Goal: Task Accomplishment & Management: Complete application form

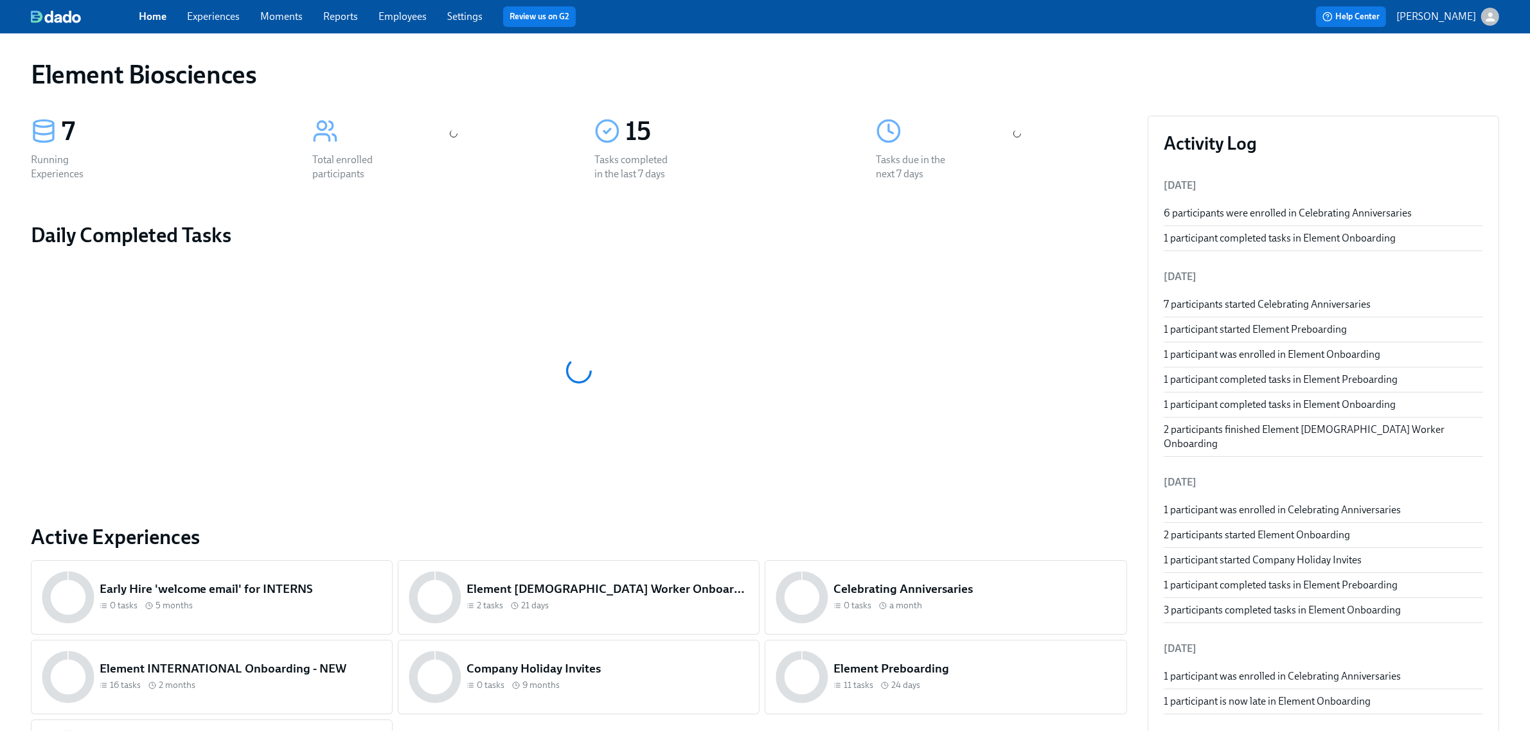
click at [224, 17] on link "Experiences" at bounding box center [213, 16] width 53 height 12
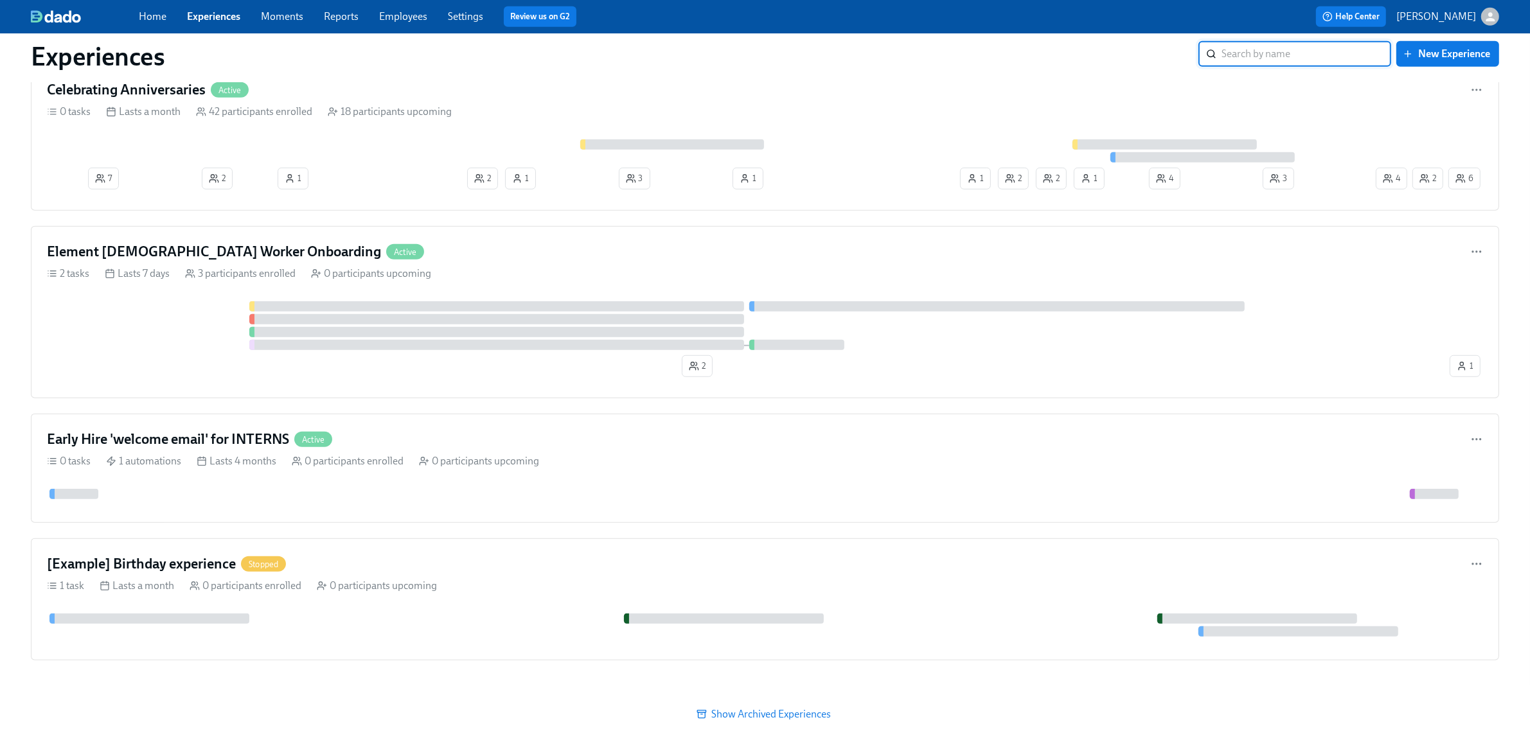
scroll to position [1144, 0]
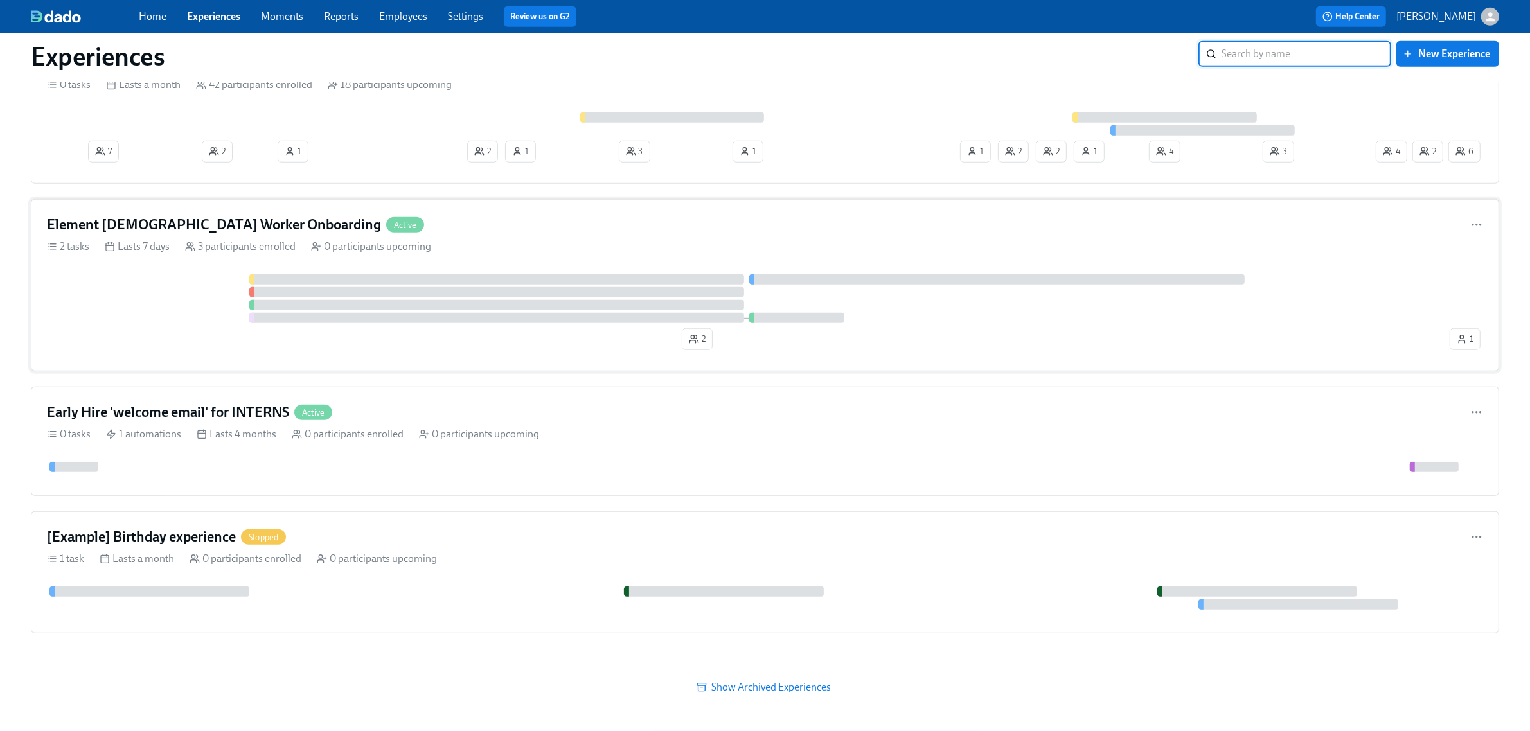
click at [178, 279] on div at bounding box center [747, 298] width 1400 height 49
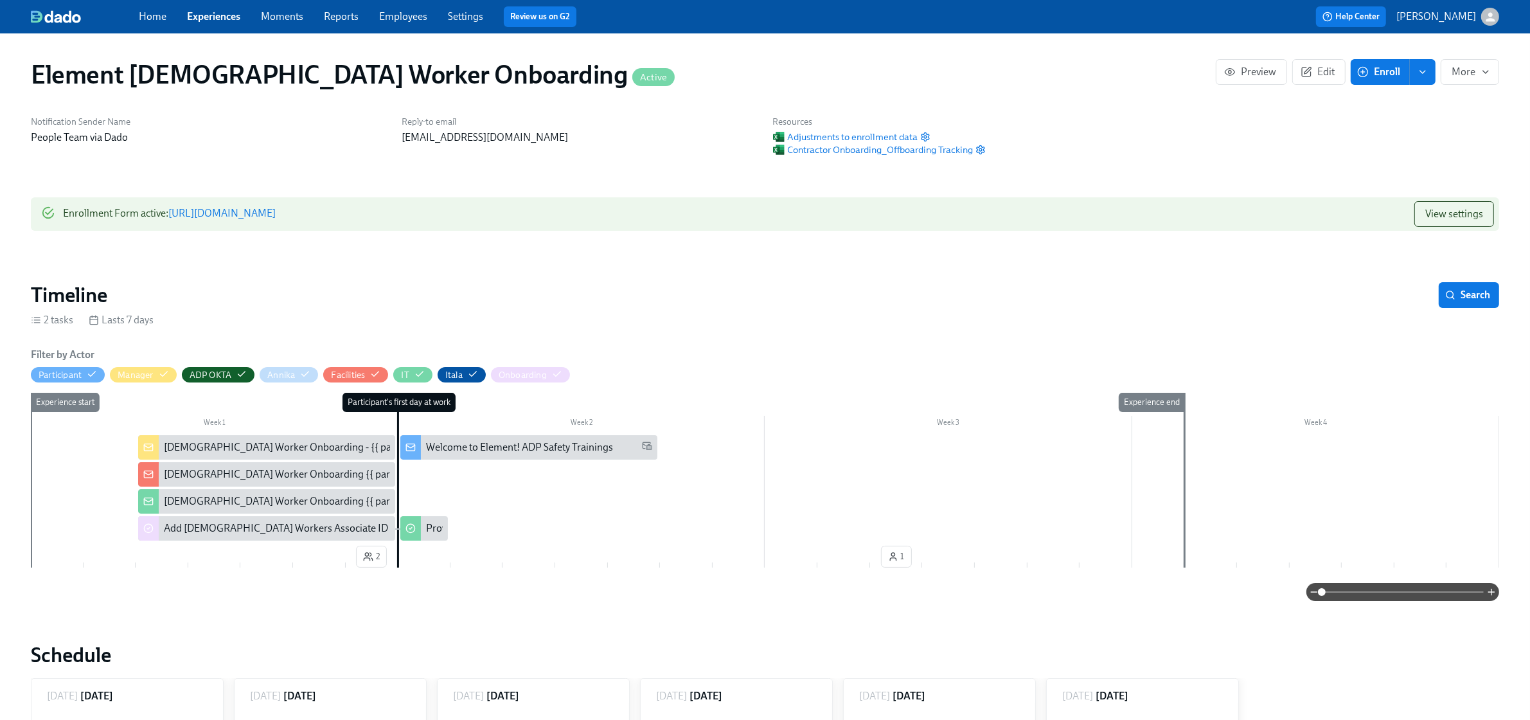
click at [276, 211] on link "https://my.dadohr.com/enrollmentForms/J3sUSfrzrFGoVpK_XPbfszTvNhQoQ" at bounding box center [221, 213] width 107 height 12
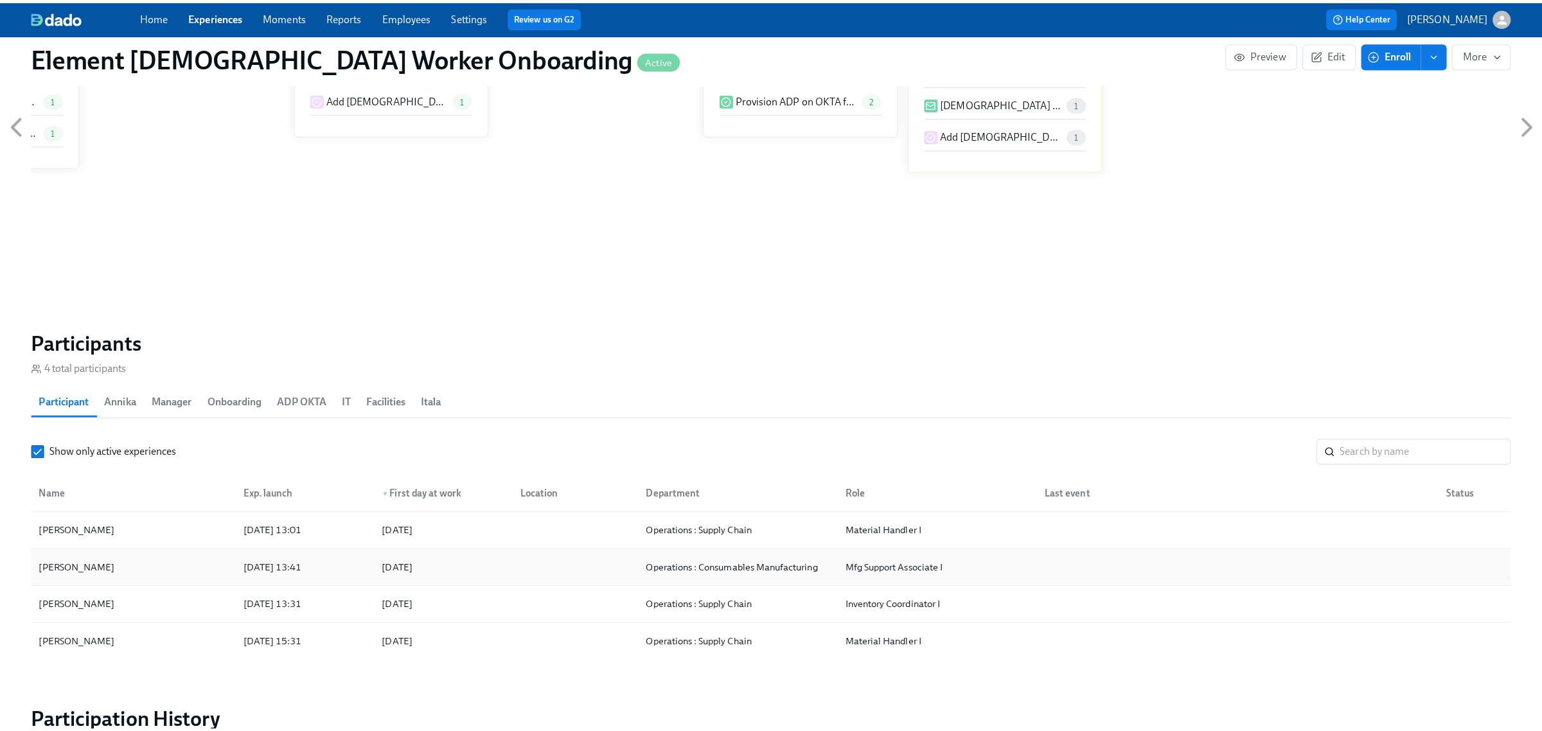
scroll to position [736, 0]
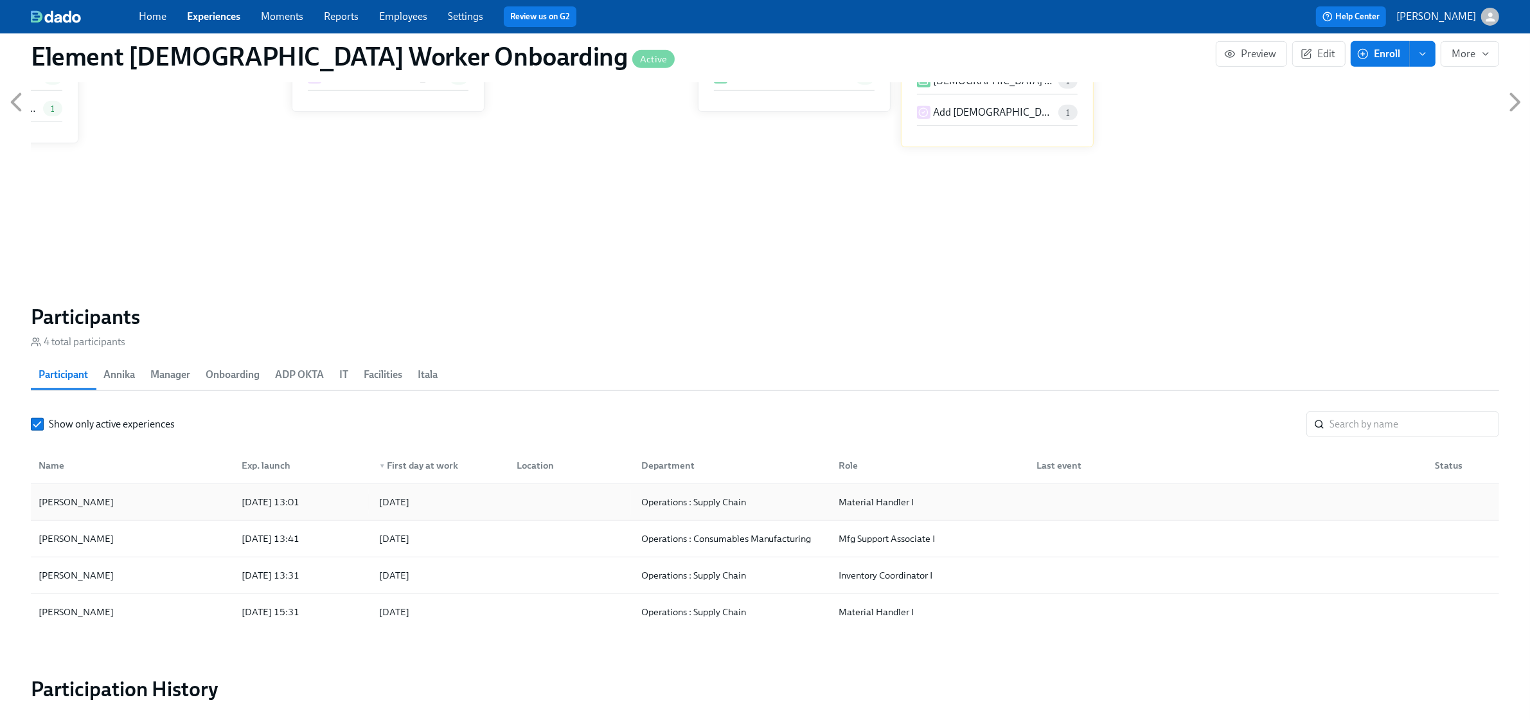
click at [158, 511] on div "Maurice Williams" at bounding box center [132, 502] width 198 height 26
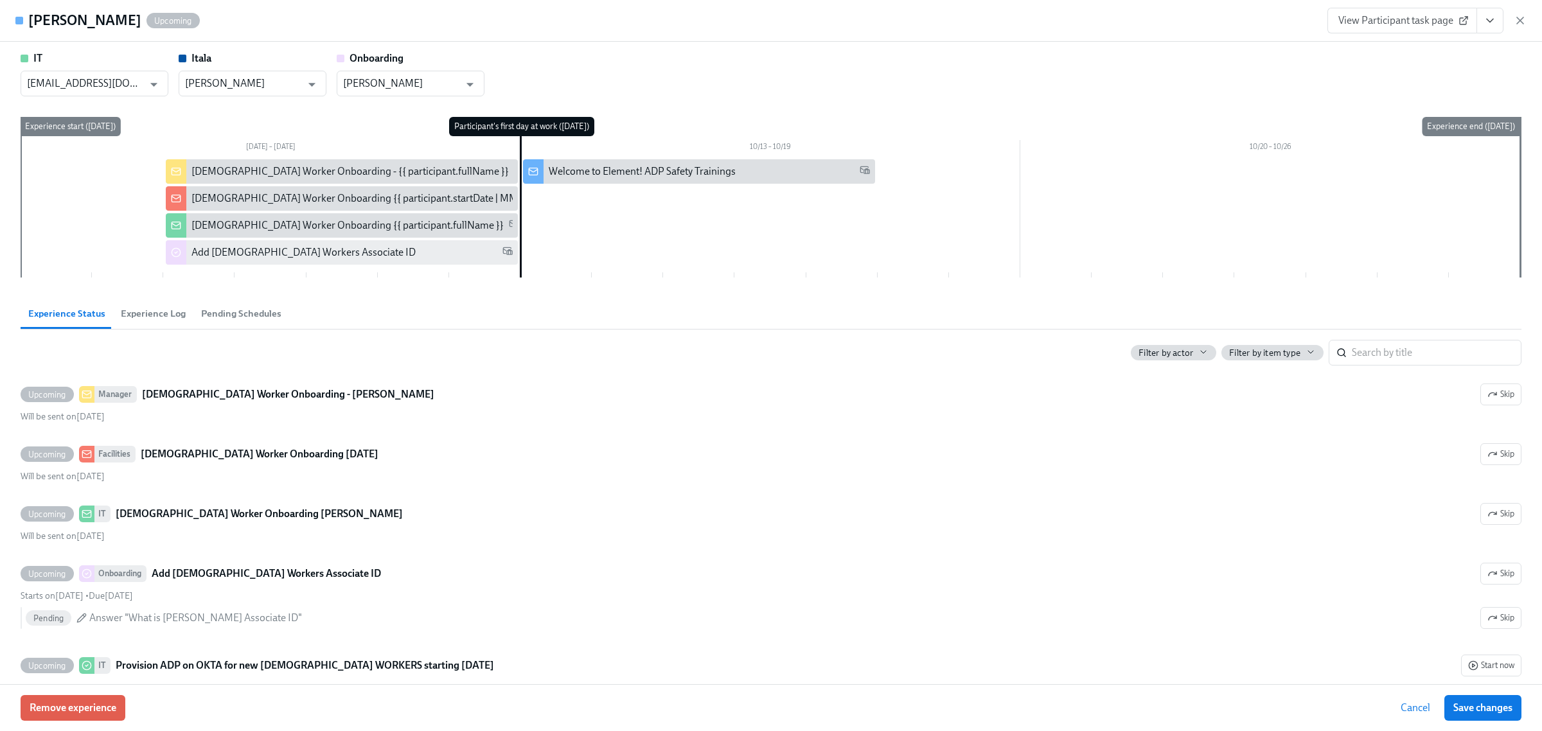
scroll to position [80, 0]
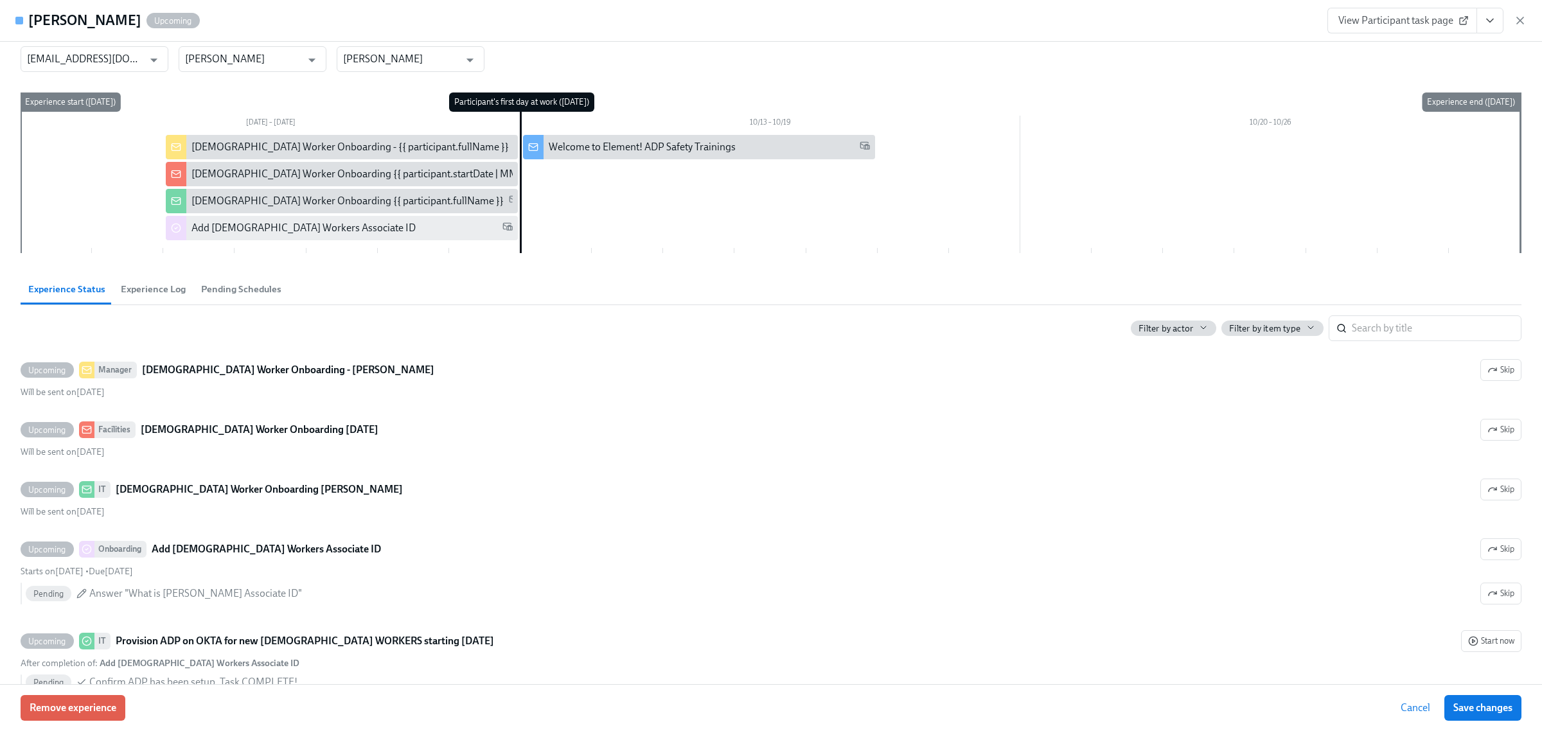
click at [1489, 8] on button "View task page" at bounding box center [1489, 21] width 27 height 26
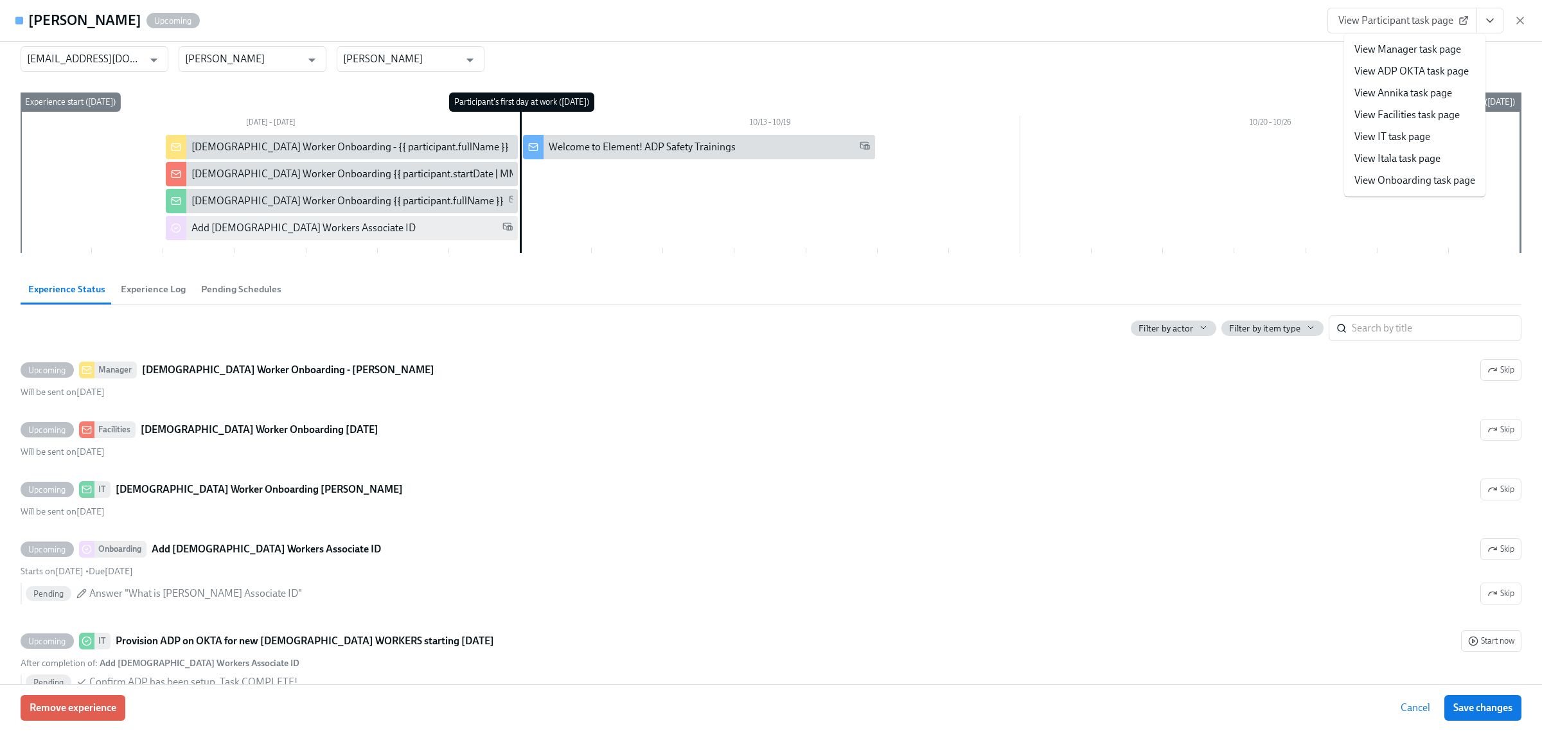
click at [1403, 175] on link "View Onboarding task page" at bounding box center [1414, 180] width 121 height 14
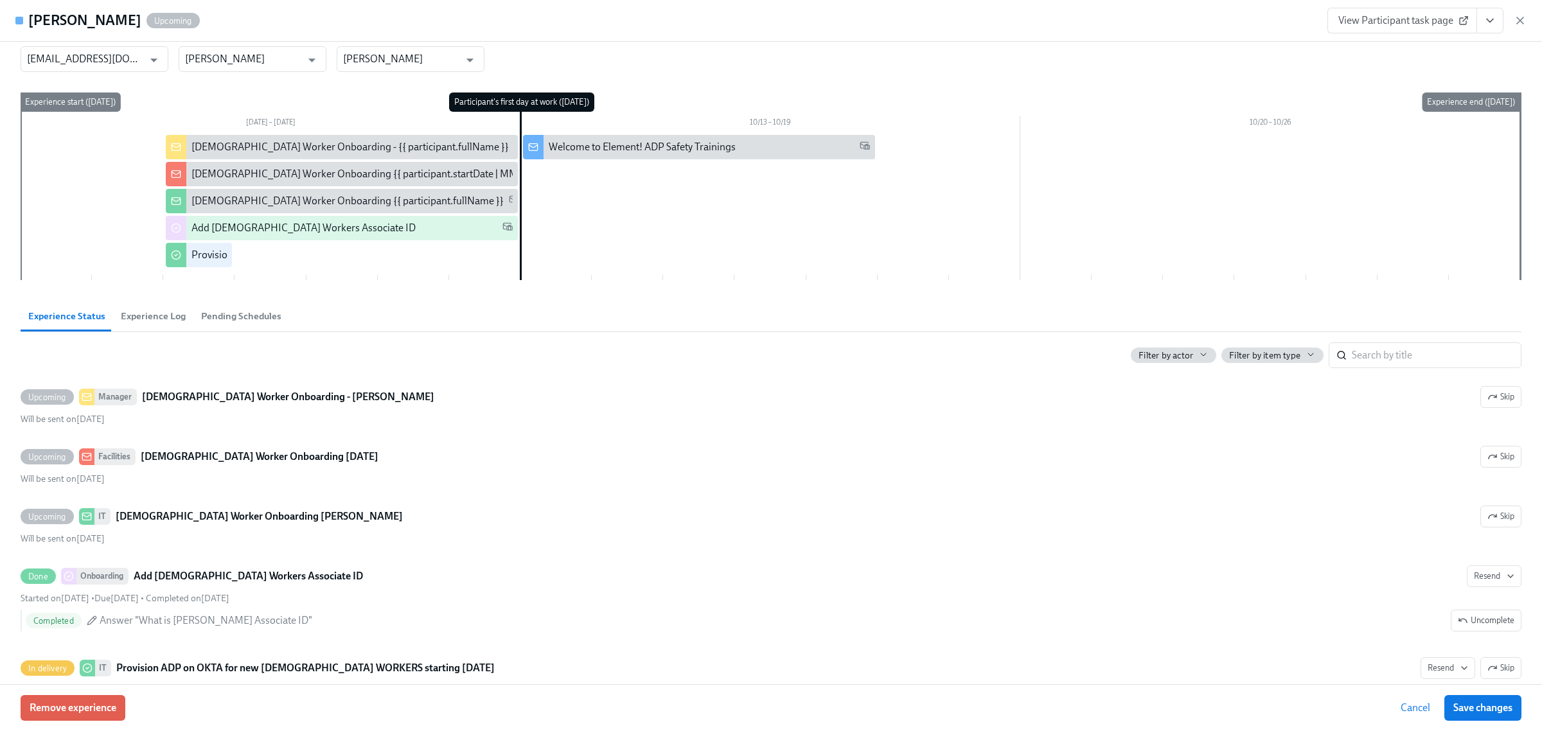
scroll to position [0, 146]
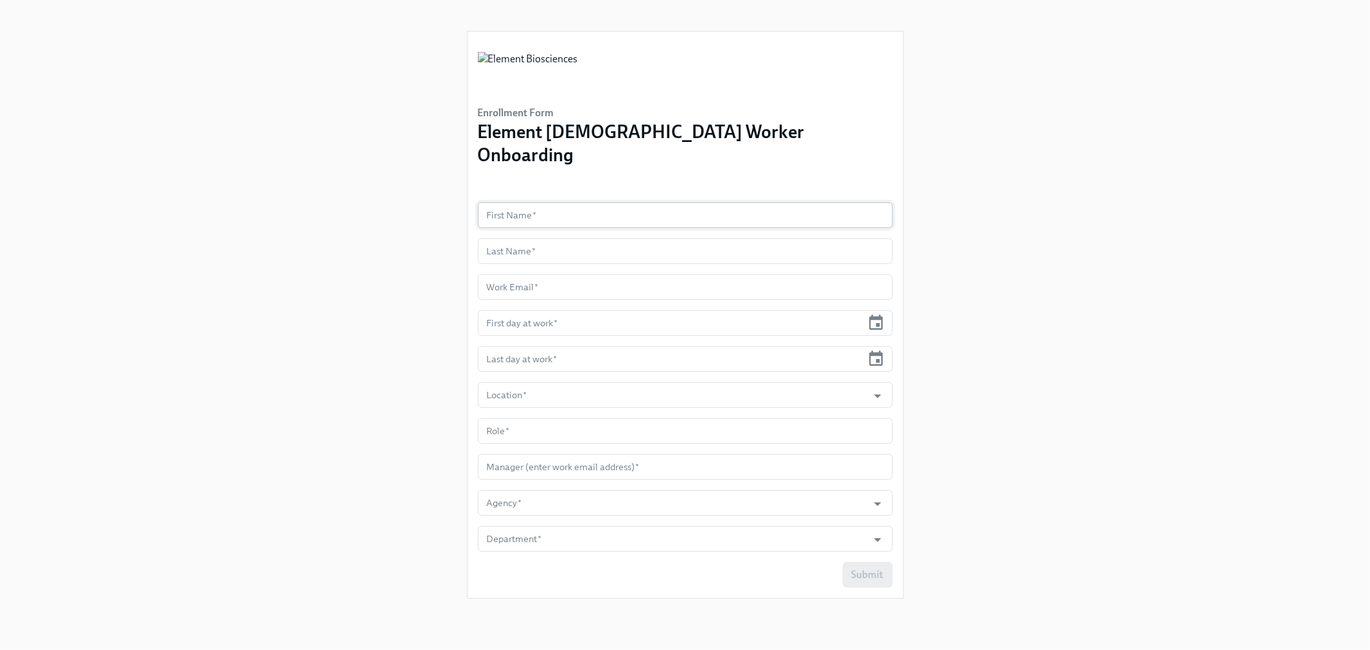
click at [537, 202] on input "text" at bounding box center [685, 215] width 415 height 26
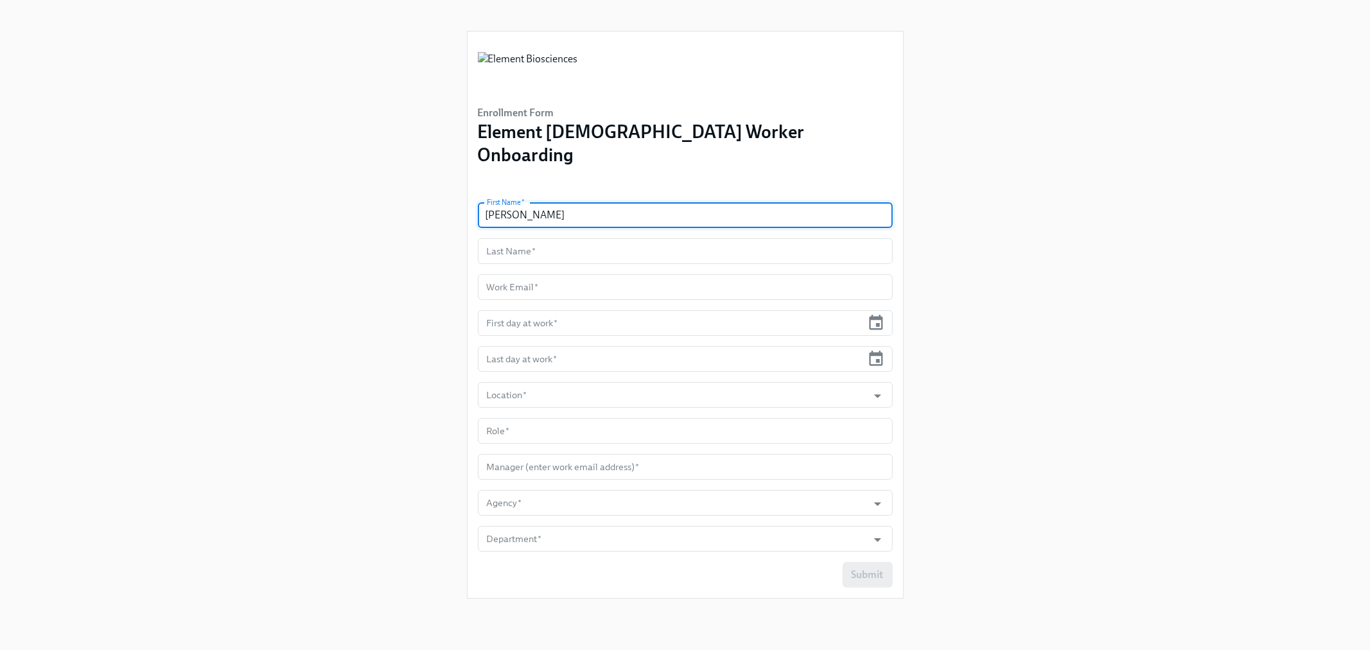
click at [541, 202] on input "[PERSON_NAME]" at bounding box center [685, 215] width 415 height 26
type input "[PERSON_NAME]"
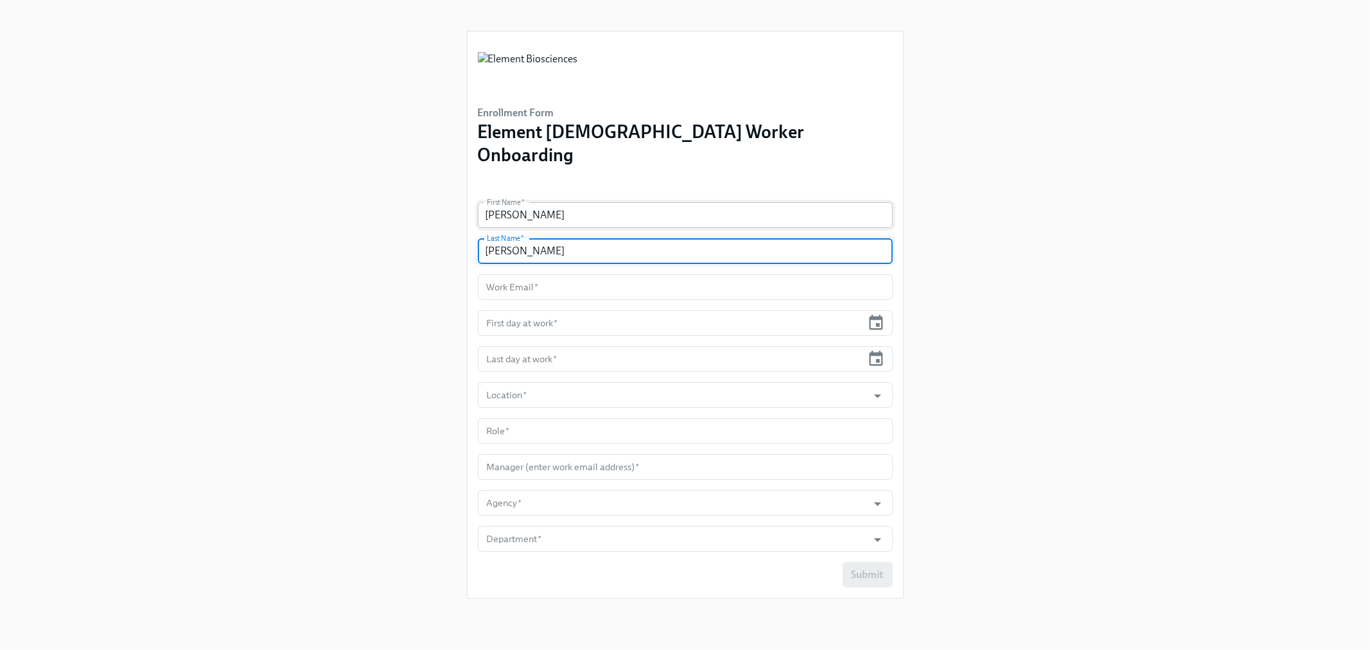
type input "[PERSON_NAME]"
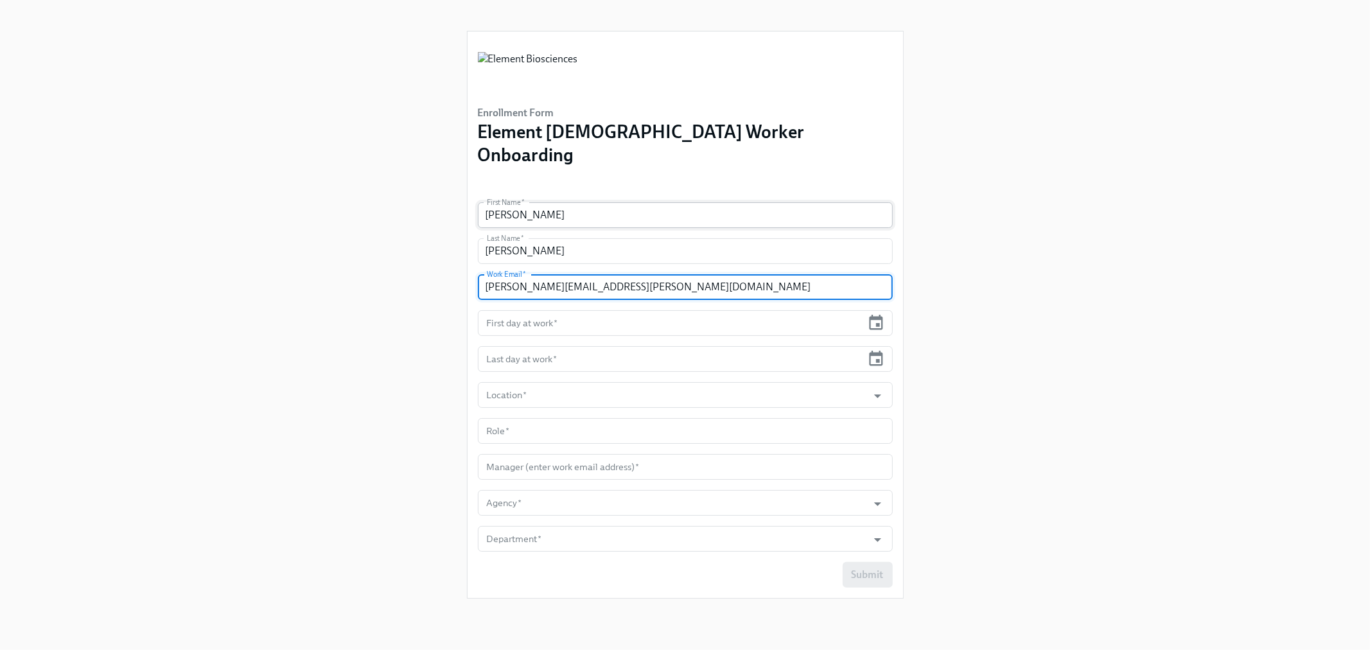
type input "[PERSON_NAME][EMAIL_ADDRESS][PERSON_NAME][DOMAIN_NAME]"
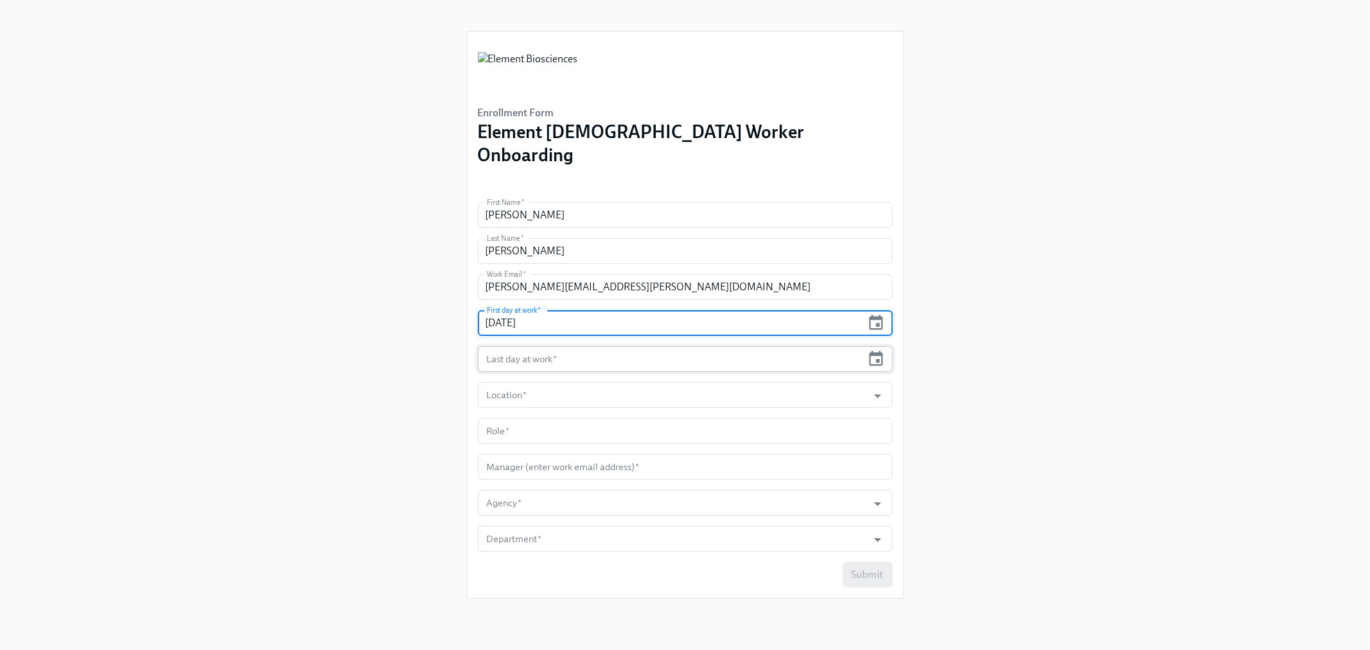
type input "[DATE]"
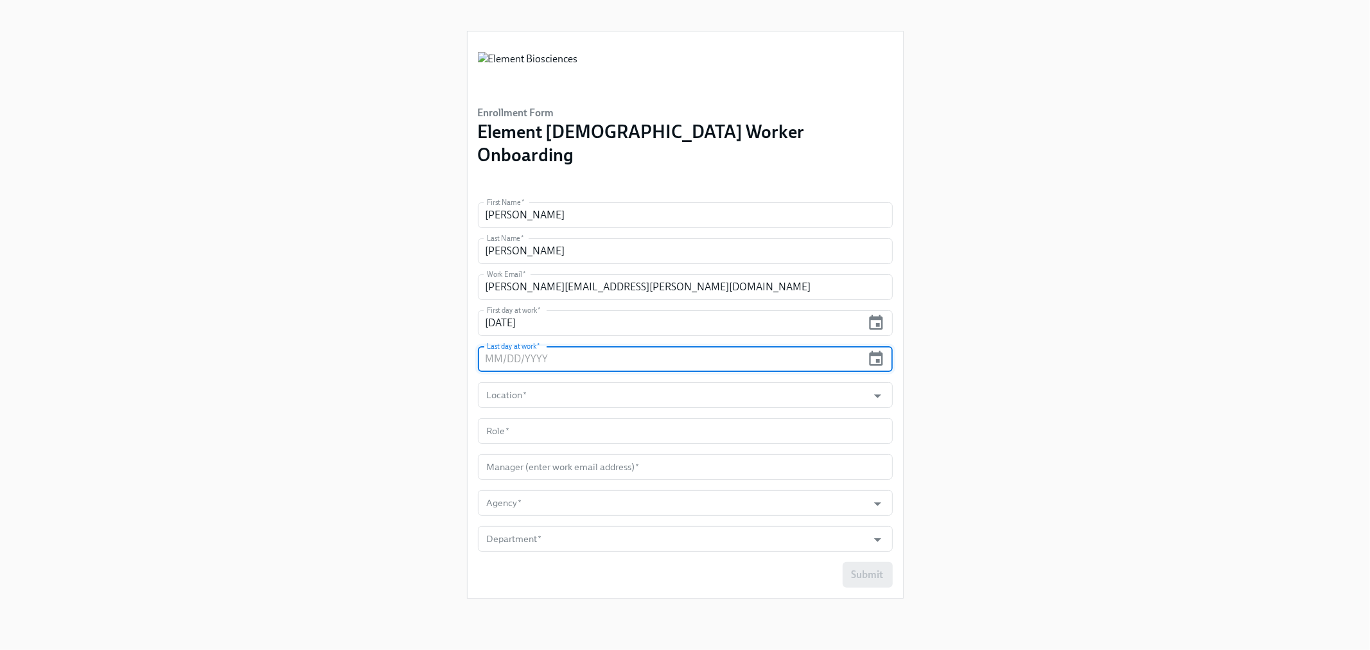
click at [537, 346] on input "text" at bounding box center [670, 359] width 385 height 26
type input "[DATE]"
click at [533, 382] on input "Location   *" at bounding box center [673, 395] width 378 height 26
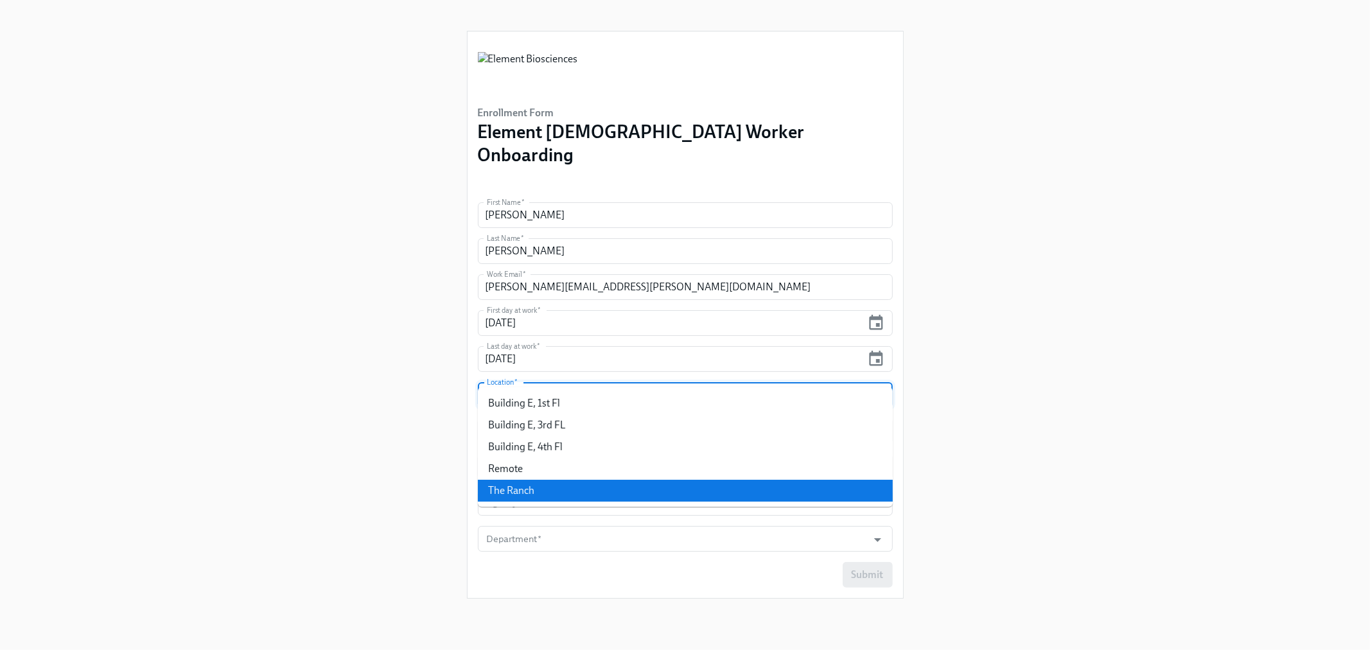
click at [498, 493] on li "The Ranch" at bounding box center [685, 491] width 415 height 22
type input "The Ranch"
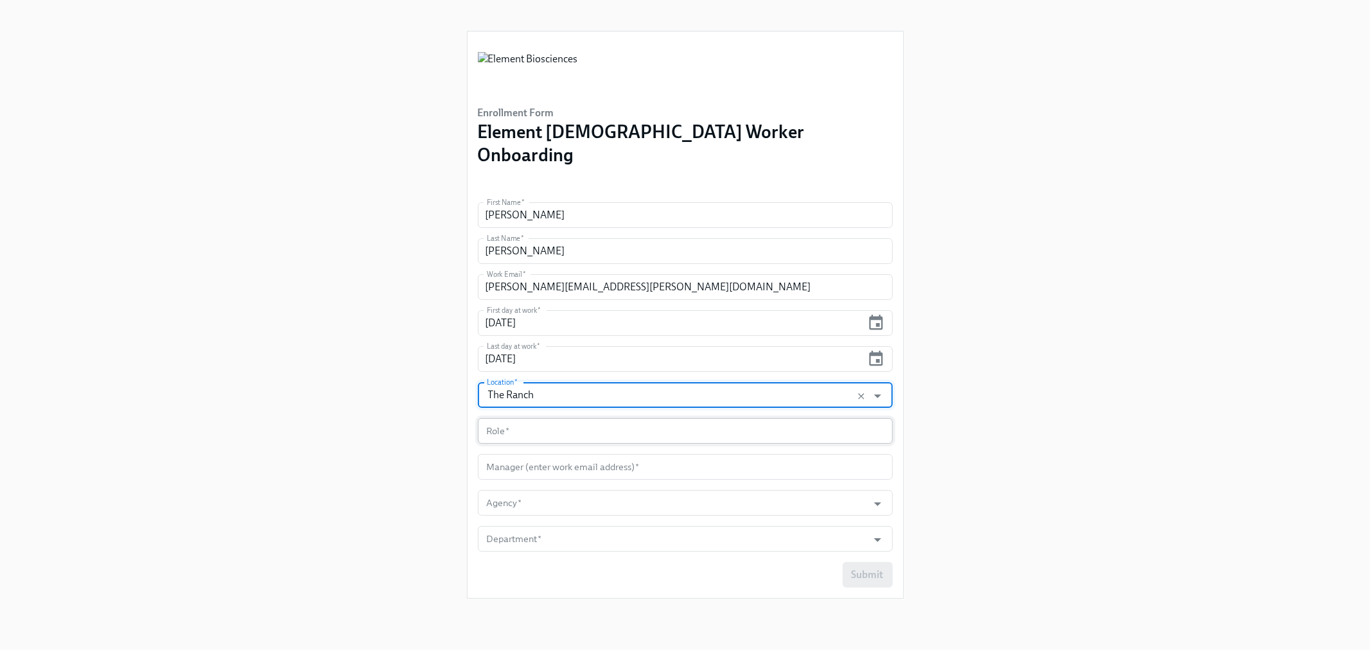
click at [502, 418] on input "text" at bounding box center [685, 431] width 415 height 26
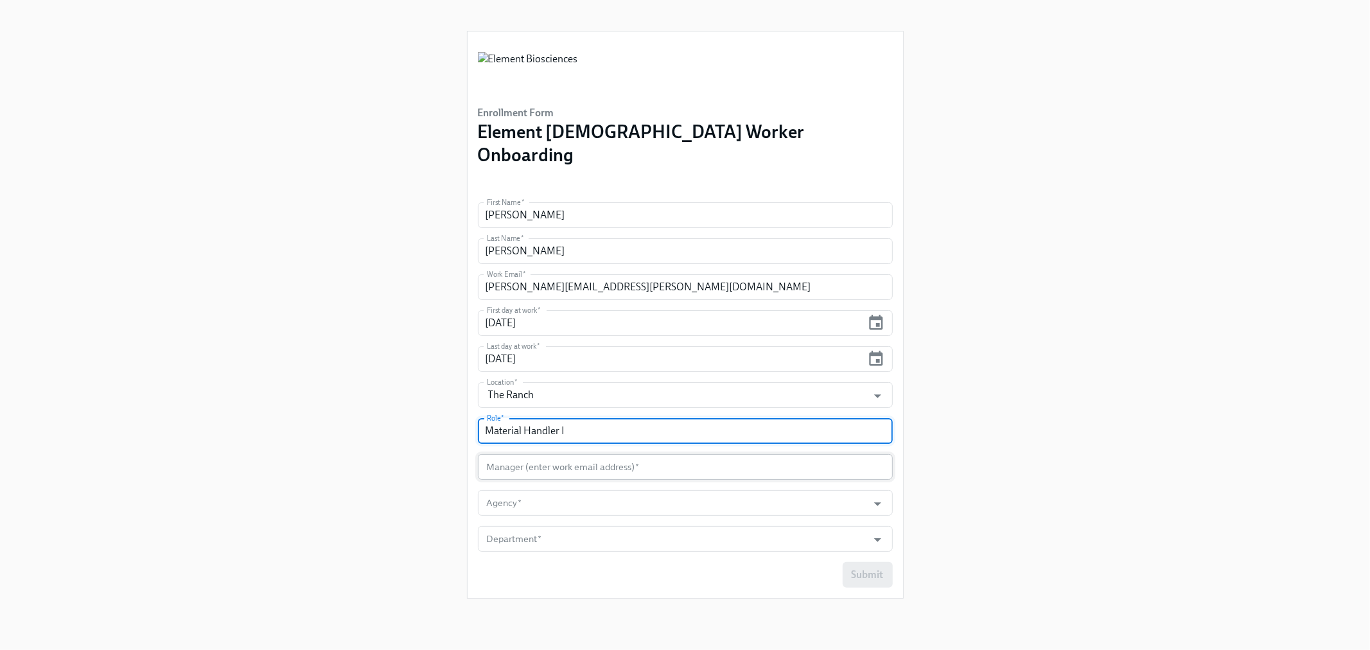
type input "Material Handler I"
click at [580, 454] on input "text" at bounding box center [685, 467] width 415 height 26
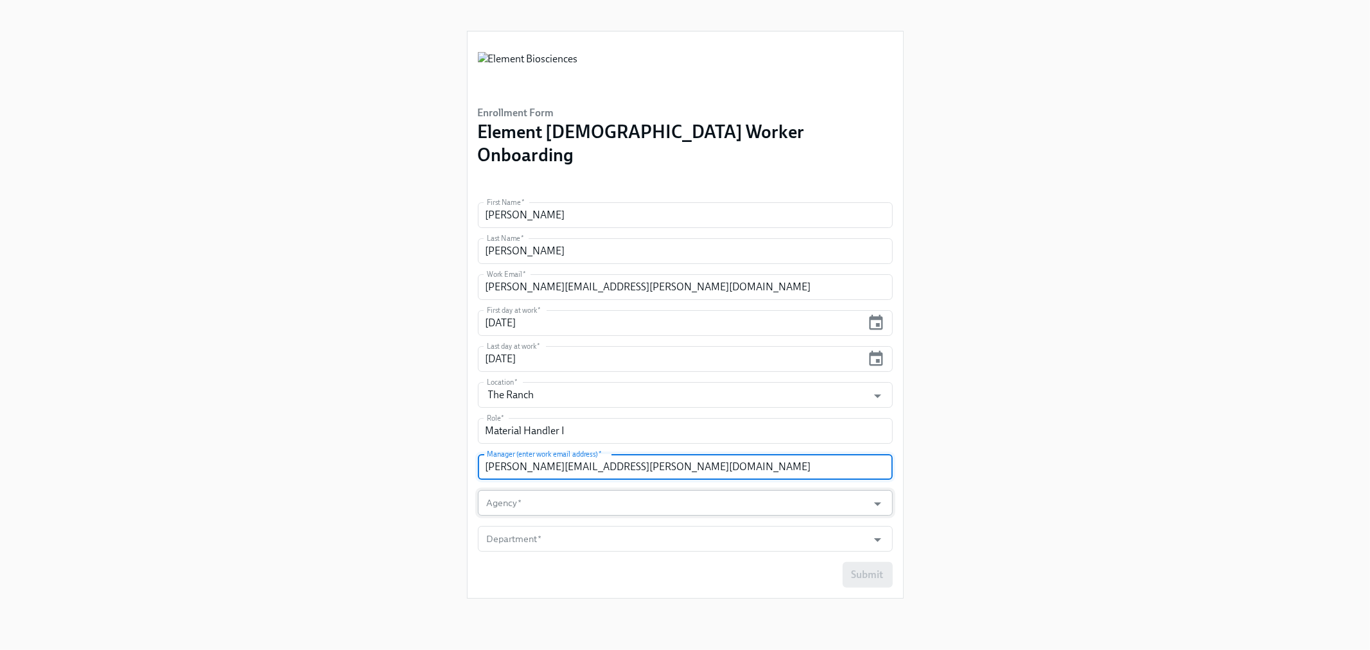
type input "[PERSON_NAME][EMAIL_ADDRESS][PERSON_NAME][DOMAIN_NAME]"
click at [587, 490] on input "Agency   *" at bounding box center [673, 503] width 378 height 26
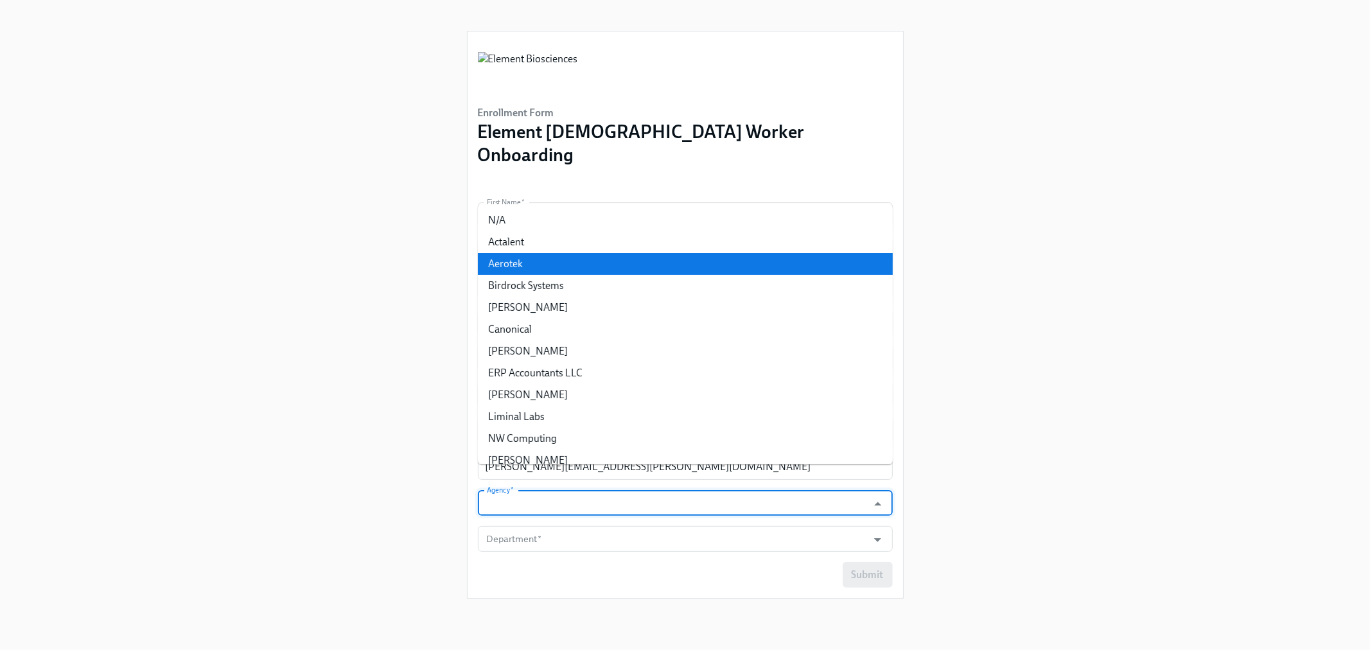
click at [554, 259] on li "Aerotek" at bounding box center [685, 264] width 415 height 22
type input "Aerotek"
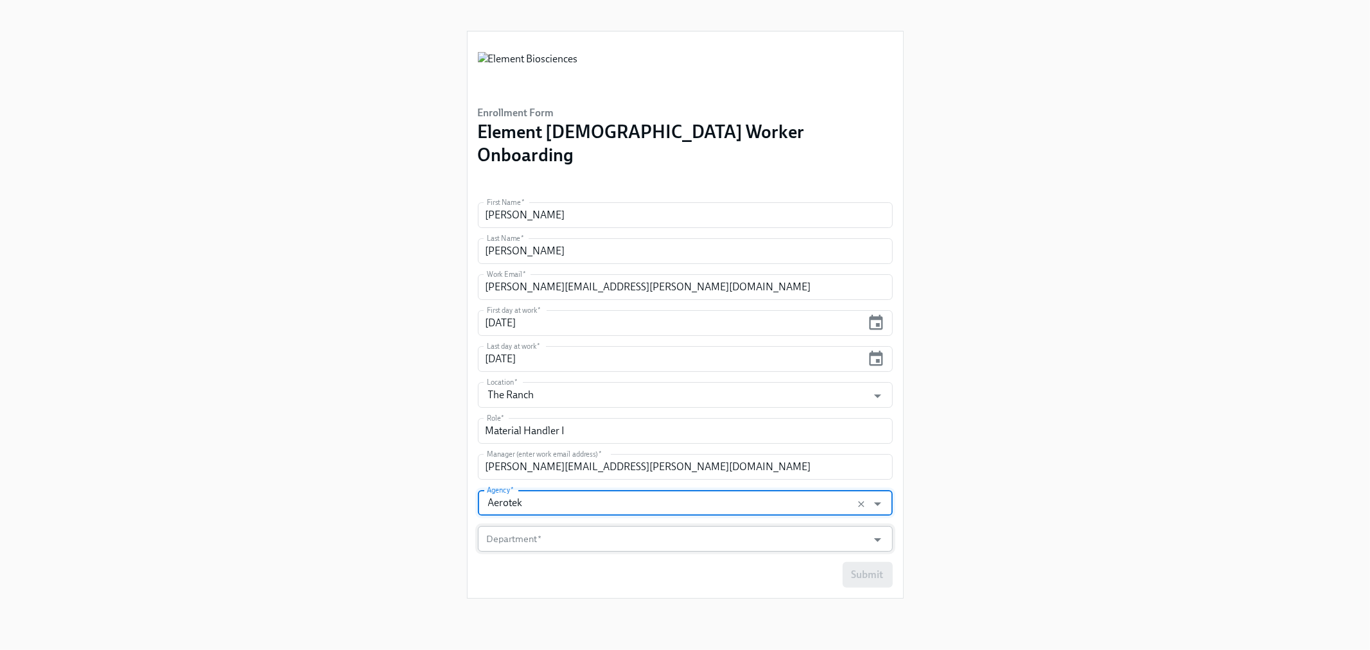
click at [568, 526] on input "Department   *" at bounding box center [673, 539] width 378 height 26
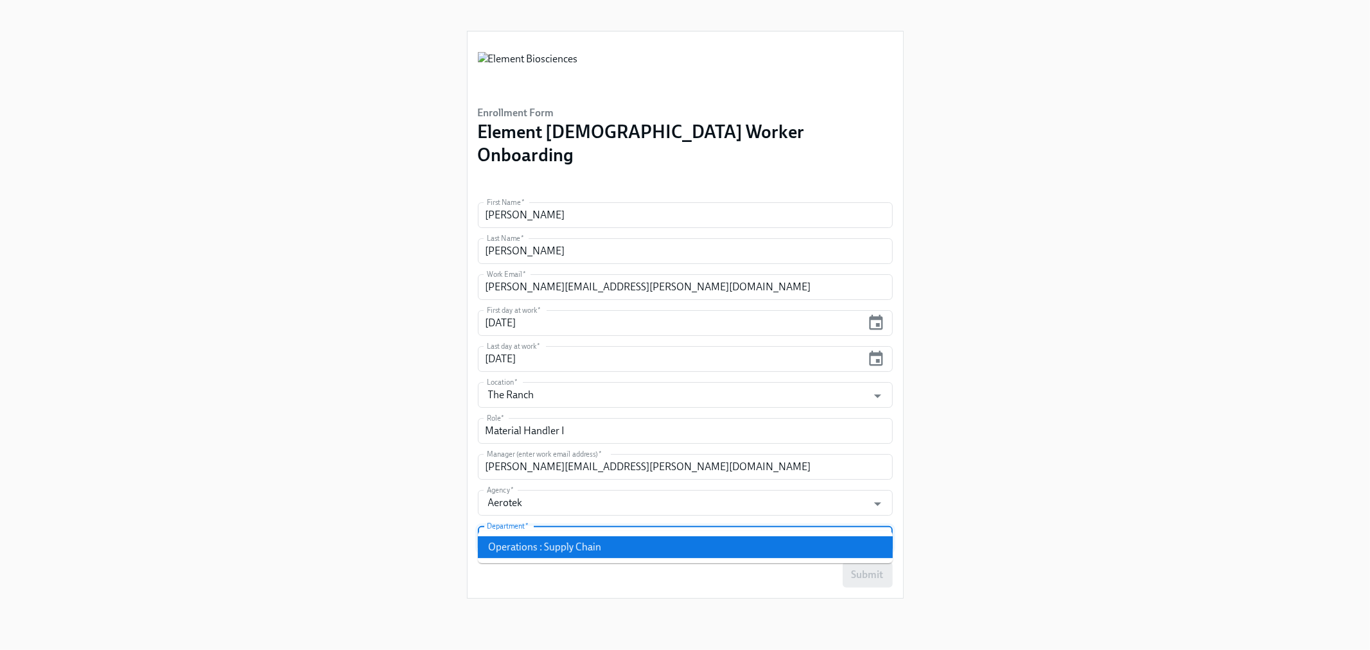
click at [566, 543] on li "Operations : Supply Chain" at bounding box center [685, 547] width 415 height 22
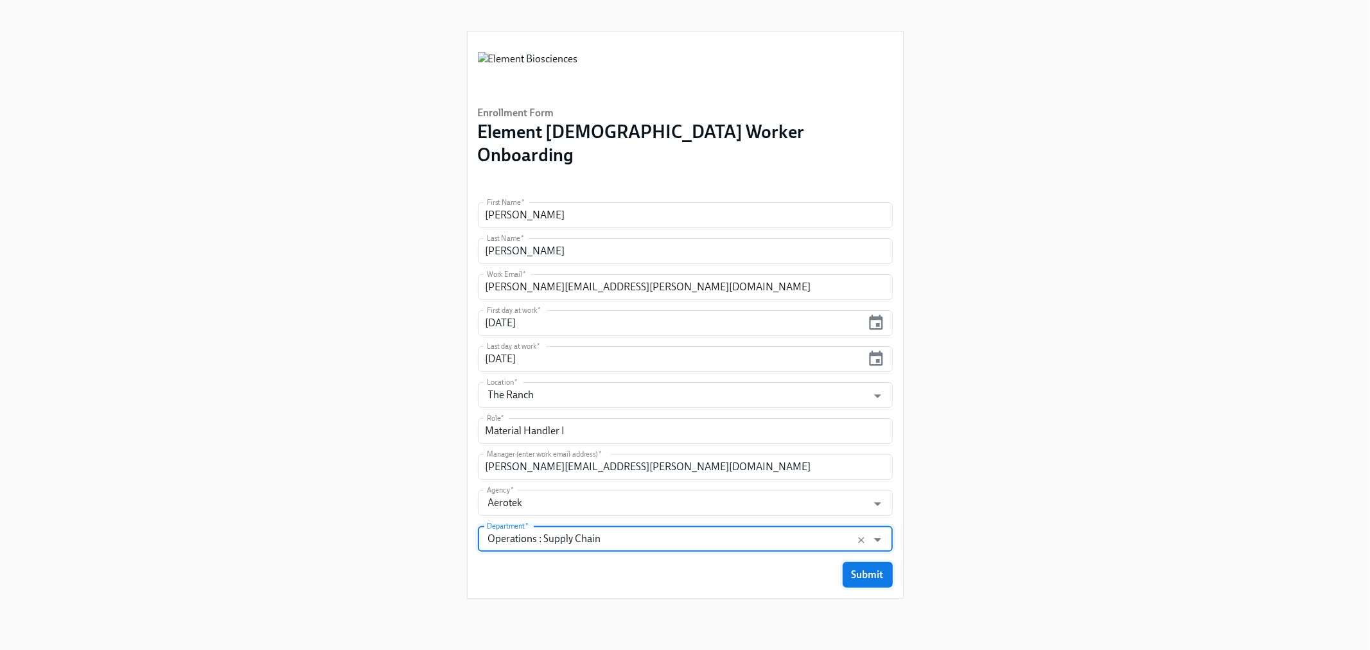
type input "Operations : Supply Chain"
click at [881, 562] on button "Submit" at bounding box center [868, 575] width 50 height 26
